Goal: Obtain resource: Download file/media

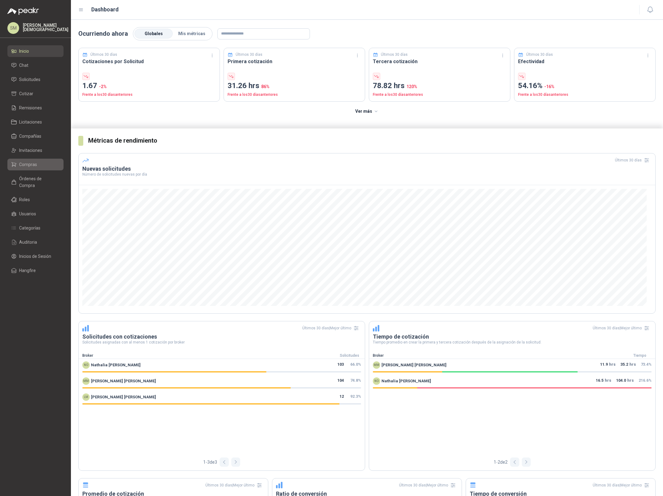
click at [35, 164] on span "Compras" at bounding box center [28, 164] width 18 height 7
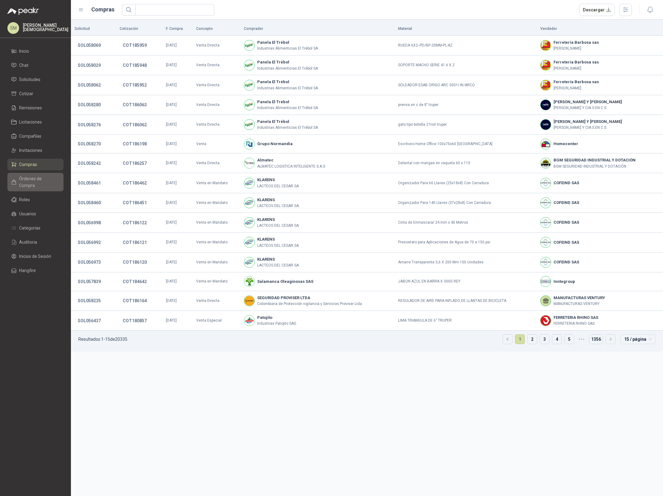
click at [29, 177] on span "Órdenes de Compra" at bounding box center [38, 182] width 39 height 14
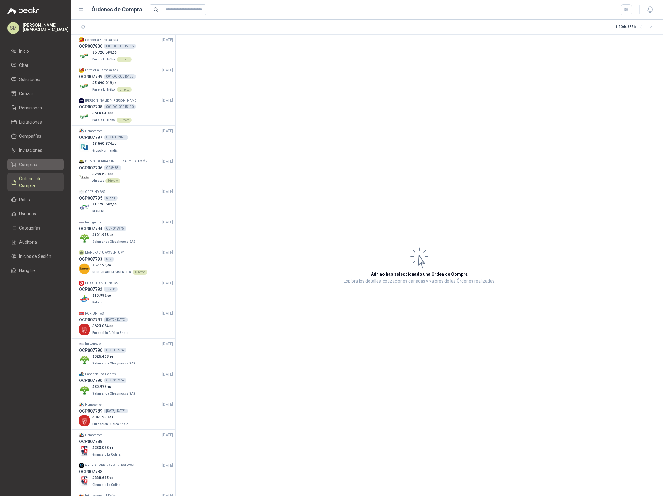
click at [31, 162] on span "Compras" at bounding box center [28, 164] width 18 height 7
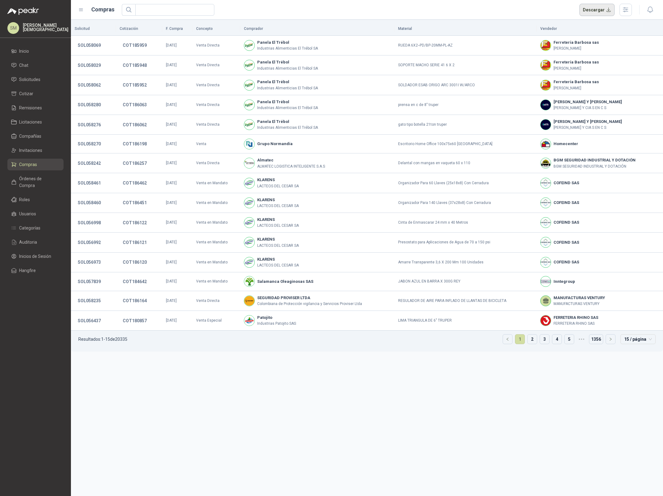
click at [602, 10] on button "Descargar" at bounding box center [596, 10] width 35 height 12
